Goal: Task Accomplishment & Management: Complete application form

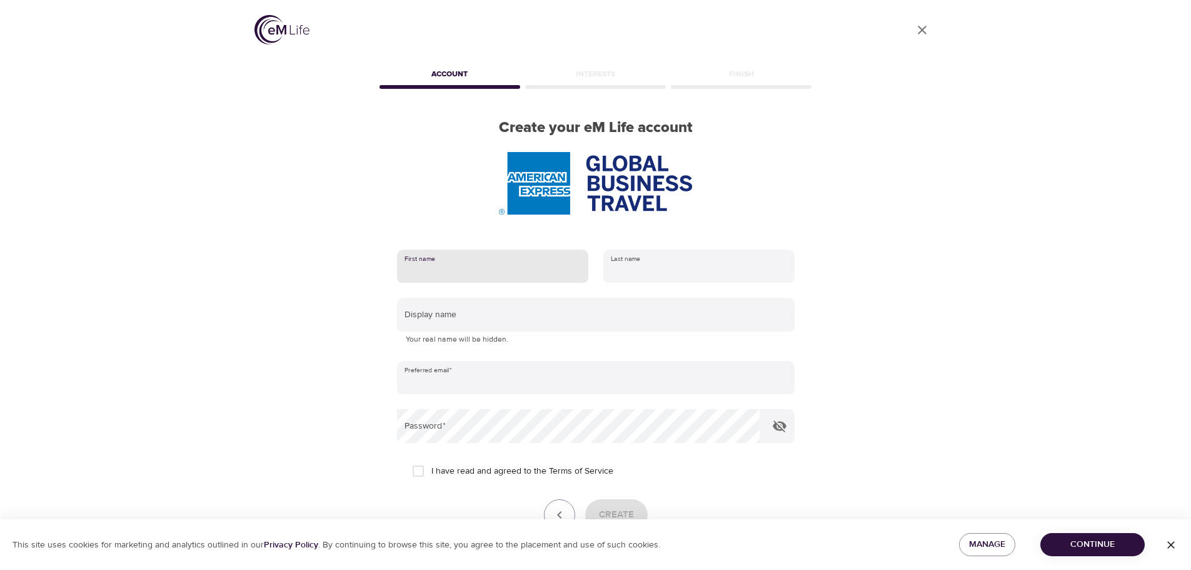
type input "[PERSON_NAME]"
type input "[PERSON_NAME][EMAIL_ADDRESS][PERSON_NAME][DOMAIN_NAME]"
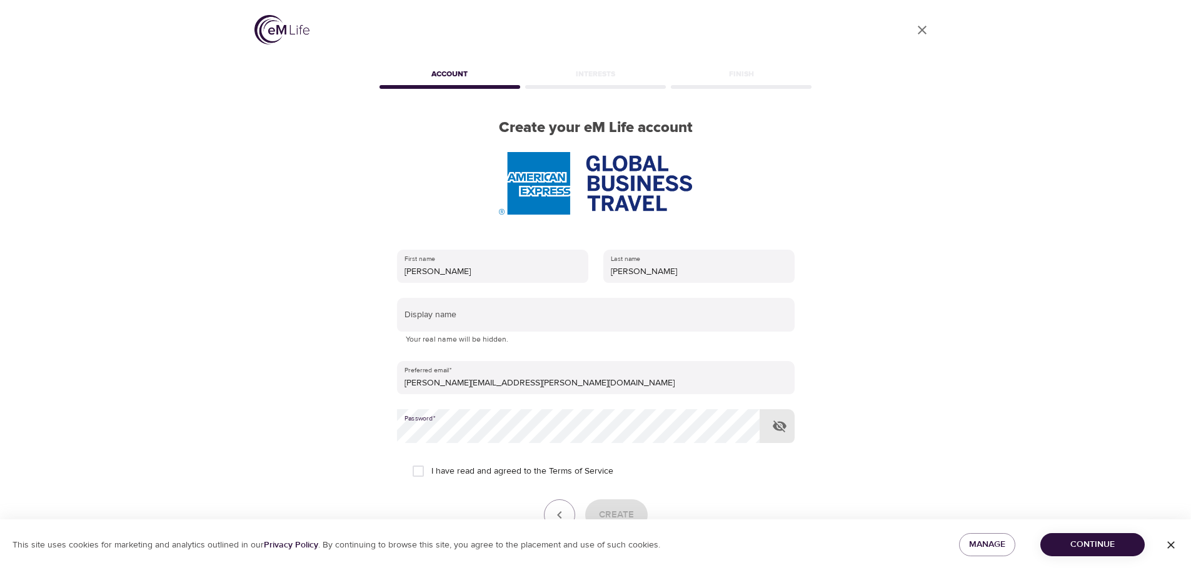
click at [422, 469] on input "I have read and agreed to the Terms of Service" at bounding box center [418, 471] width 26 height 26
checkbox input "true"
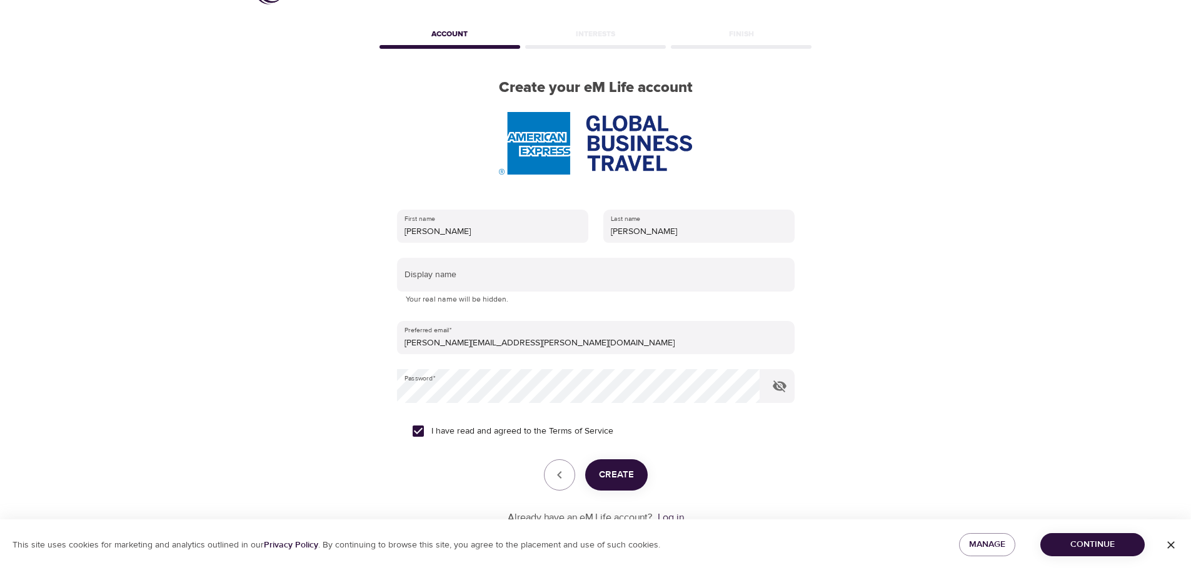
scroll to position [63, 0]
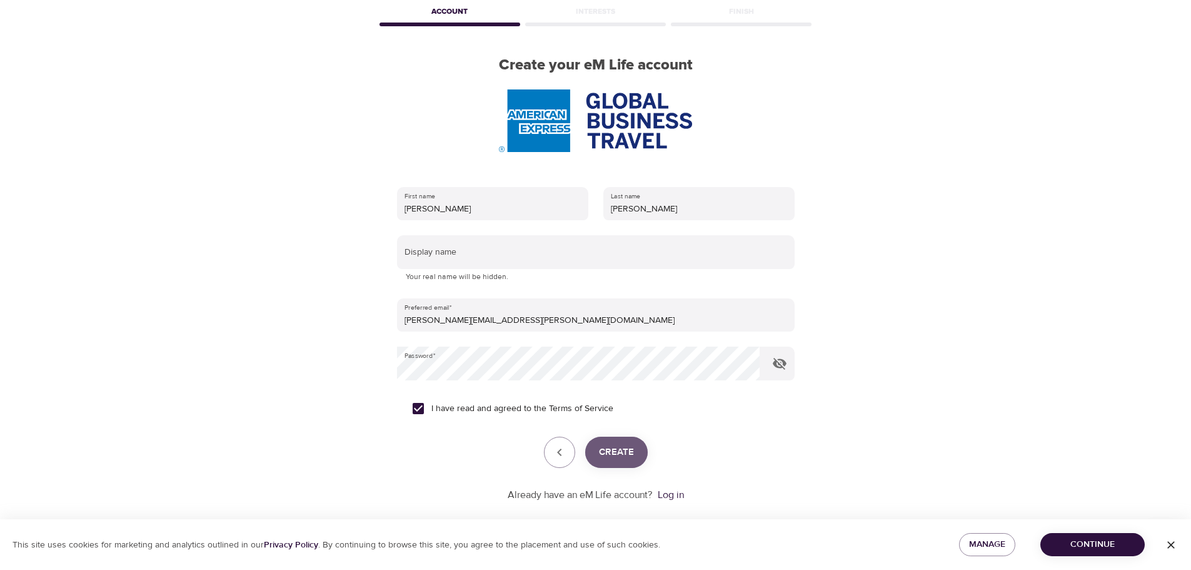
click at [622, 444] on span "Create" at bounding box center [616, 452] width 35 height 16
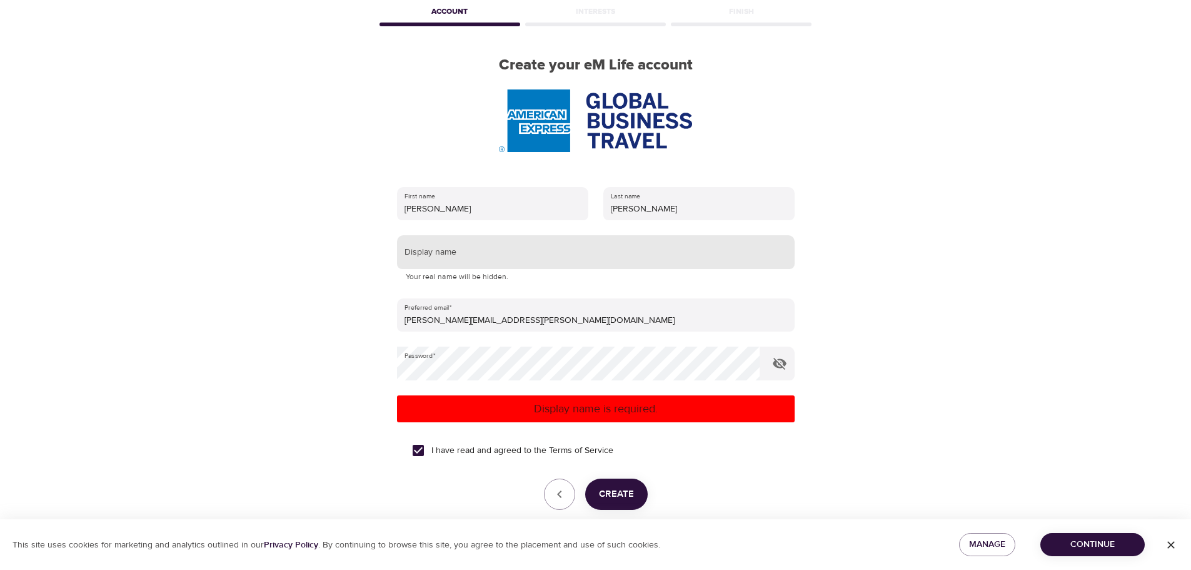
click at [477, 244] on input "text" at bounding box center [596, 252] width 398 height 34
click at [630, 484] on button "Create" at bounding box center [616, 493] width 63 height 31
click at [492, 260] on input "[PERSON_NAME]" at bounding box center [596, 252] width 398 height 34
click at [628, 484] on button "Create" at bounding box center [616, 493] width 63 height 31
click at [510, 245] on input "[PERSON_NAME]" at bounding box center [596, 252] width 398 height 34
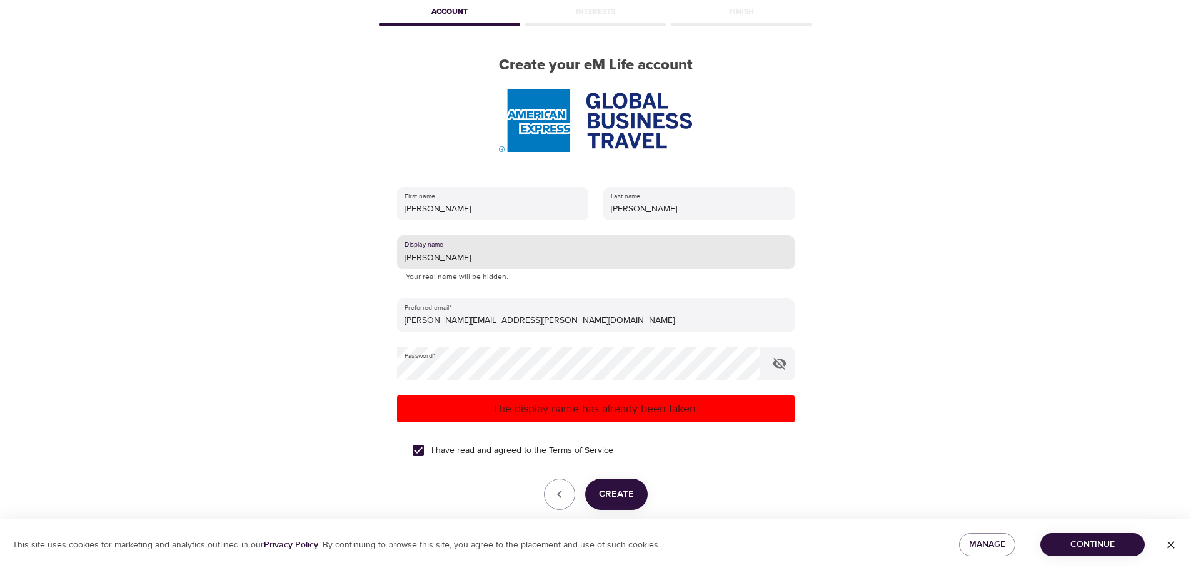
type input "[PERSON_NAME]"
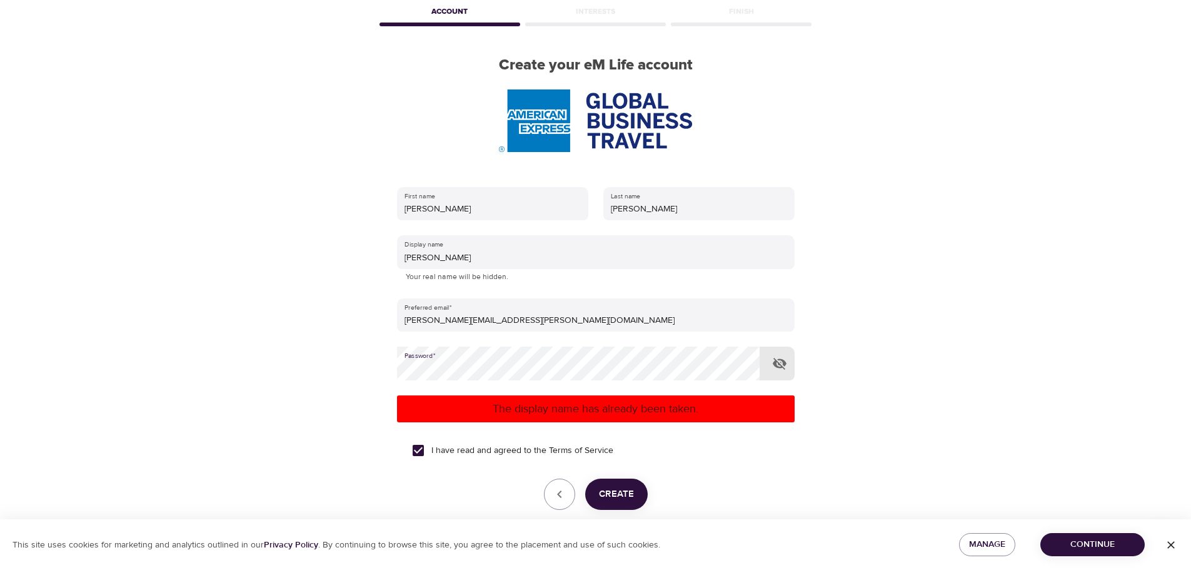
click at [627, 486] on span "Create" at bounding box center [616, 494] width 35 height 16
click at [1089, 540] on span "Continue" at bounding box center [1092, 544] width 84 height 16
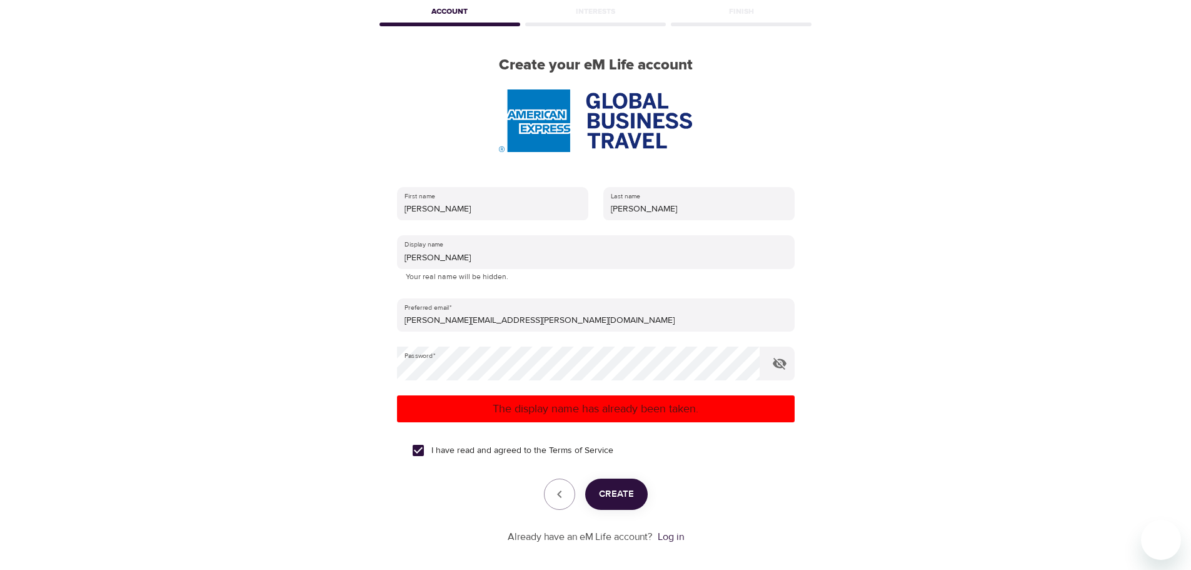
click at [725, 409] on p "The display name has already been taken." at bounding box center [596, 408] width 388 height 17
